Goal: Find specific page/section: Find specific page/section

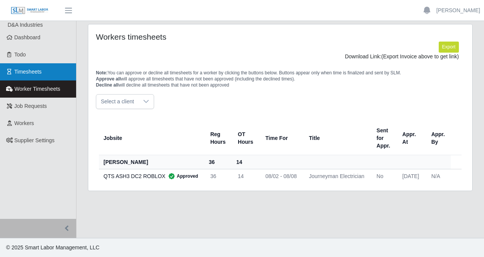
click at [49, 73] on link "Timesheets" at bounding box center [38, 71] width 76 height 17
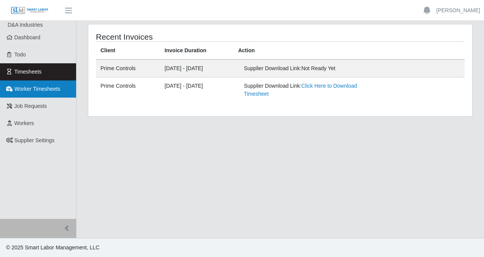
click at [46, 85] on link "Worker Timesheets" at bounding box center [38, 88] width 76 height 17
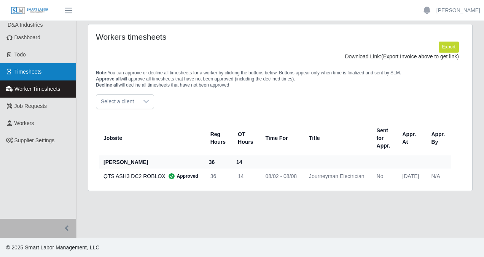
click at [40, 72] on span "Timesheets" at bounding box center [27, 72] width 27 height 6
